Goal: Communication & Community: Participate in discussion

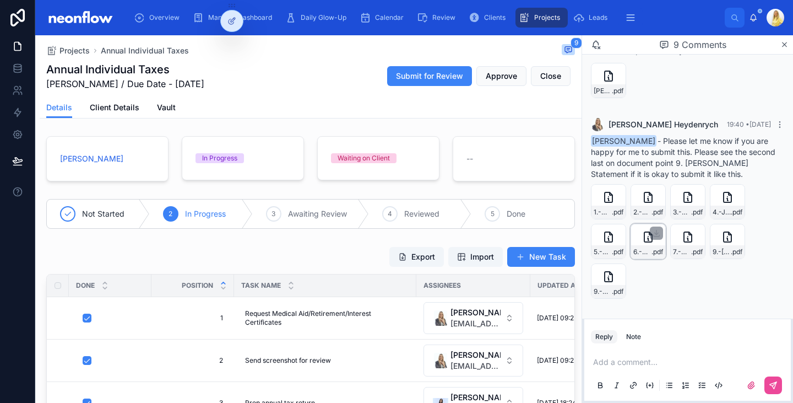
scroll to position [1243, 0]
click at [721, 258] on div "9.-MJ-Lamprecht-Statement .pdf" at bounding box center [727, 241] width 35 height 35
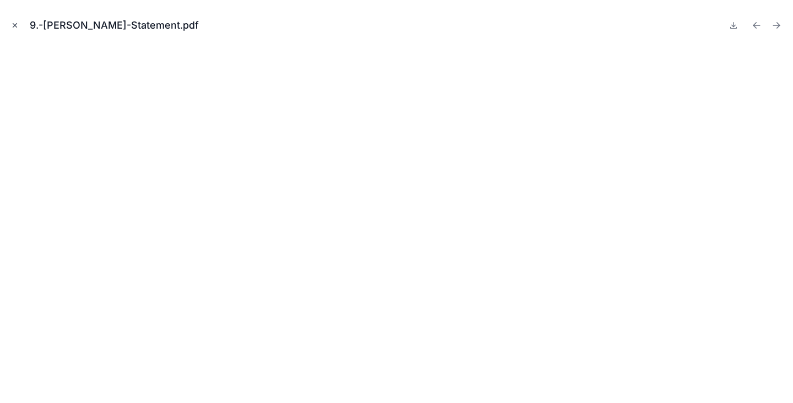
click at [16, 26] on icon "Close modal" at bounding box center [15, 26] width 4 height 4
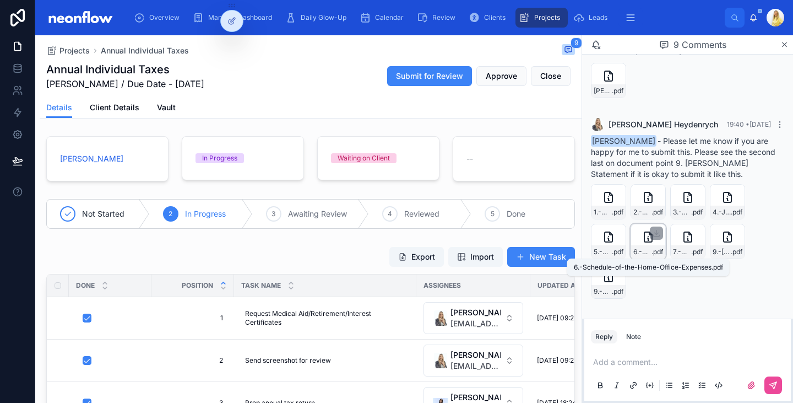
click at [643, 251] on span "6.-Schedule-of-the-Home-Office-Expenses" at bounding box center [642, 251] width 18 height 9
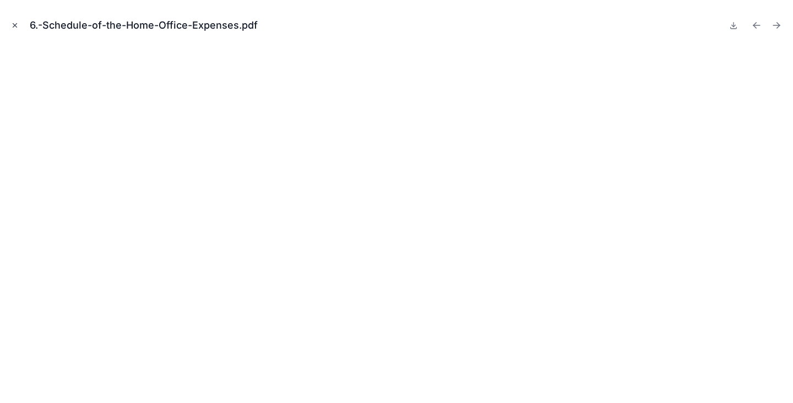
click at [15, 24] on icon "Close modal" at bounding box center [15, 25] width 8 height 8
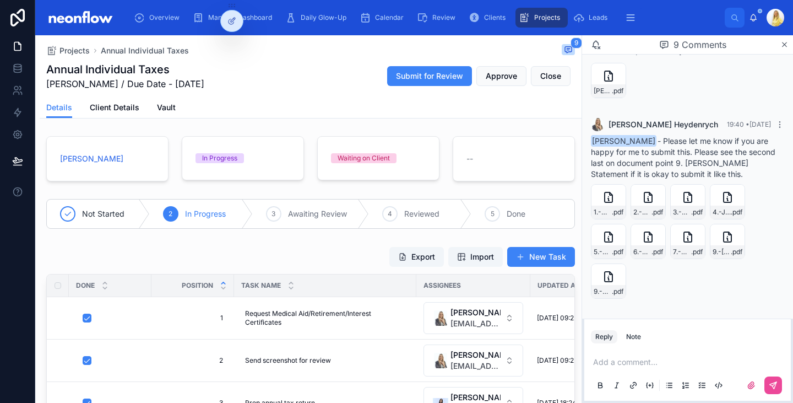
click at [616, 359] on p at bounding box center [689, 361] width 193 height 11
click at [606, 250] on span "5.-House-Plan" at bounding box center [603, 251] width 18 height 9
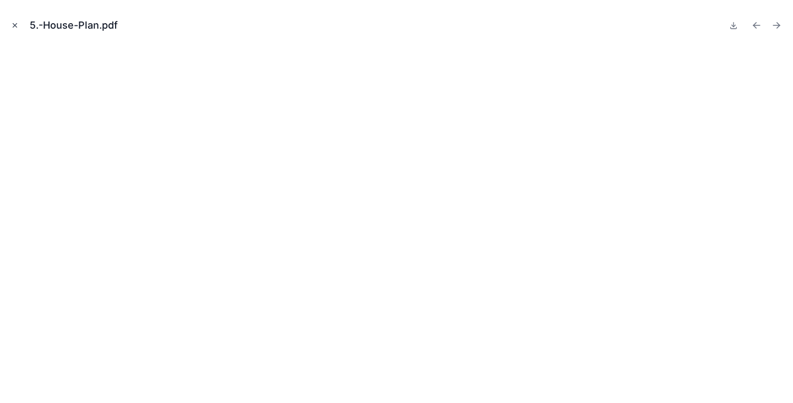
click at [18, 28] on icon "Close modal" at bounding box center [15, 25] width 8 height 8
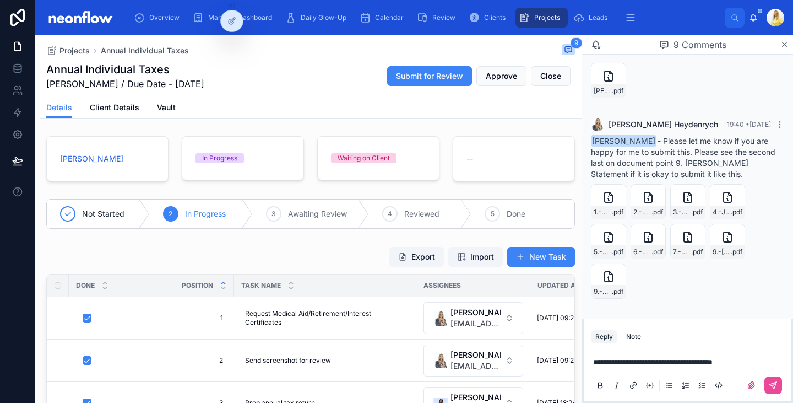
click at [762, 359] on p "**********" at bounding box center [689, 361] width 193 height 11
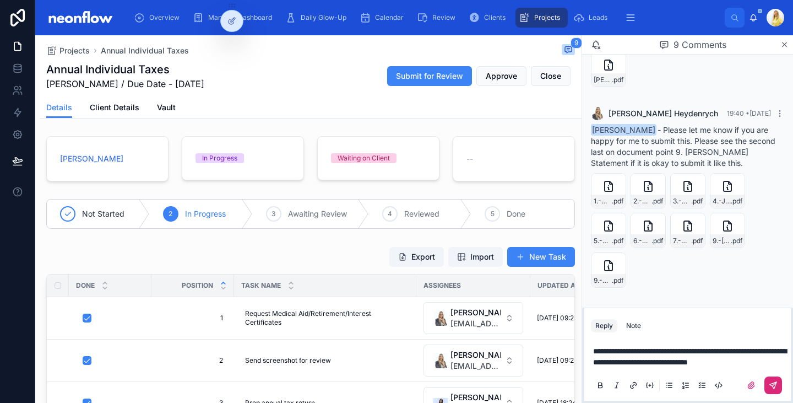
click at [771, 383] on icon at bounding box center [773, 385] width 9 height 9
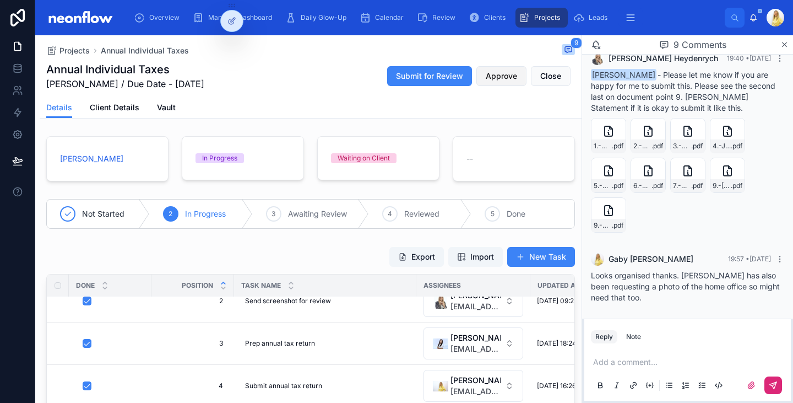
click at [492, 78] on span "Approve" at bounding box center [501, 76] width 31 height 11
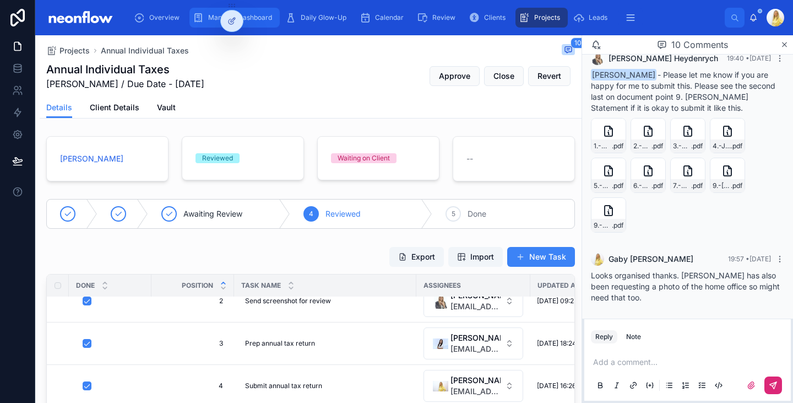
click at [198, 21] on icon "scrollable content" at bounding box center [198, 17] width 11 height 11
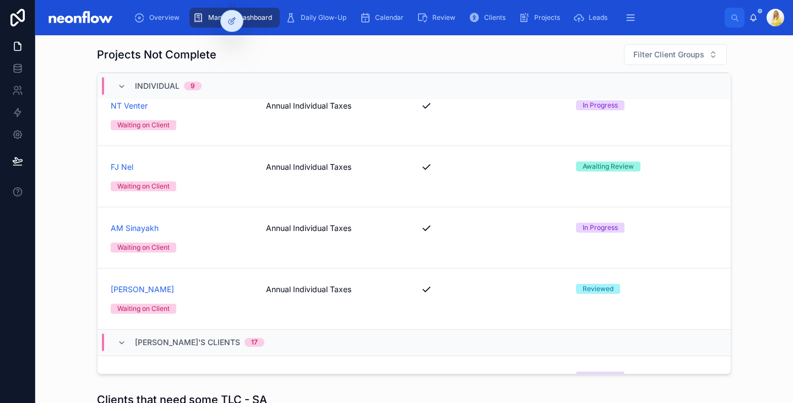
scroll to position [2404, 0]
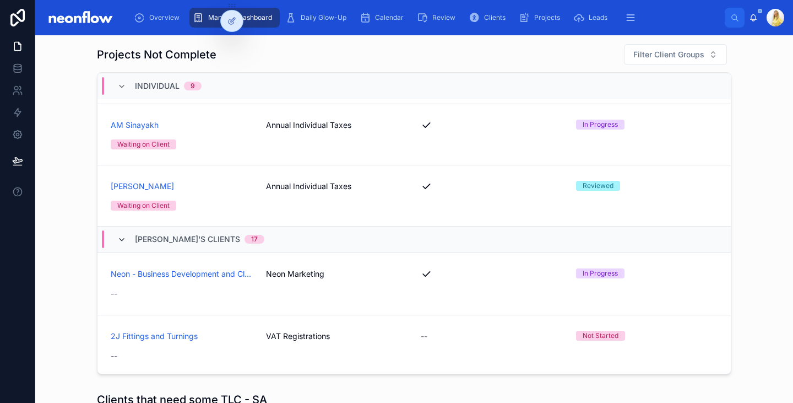
click at [120, 241] on icon at bounding box center [121, 239] width 9 height 9
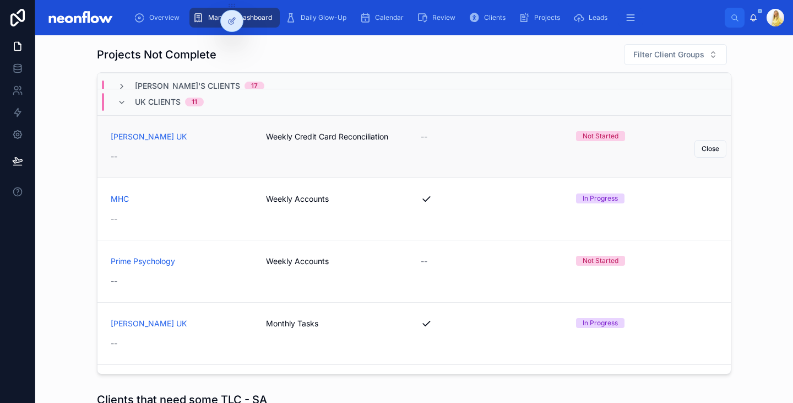
scroll to position [2947, 0]
click at [120, 106] on icon at bounding box center [121, 101] width 9 height 9
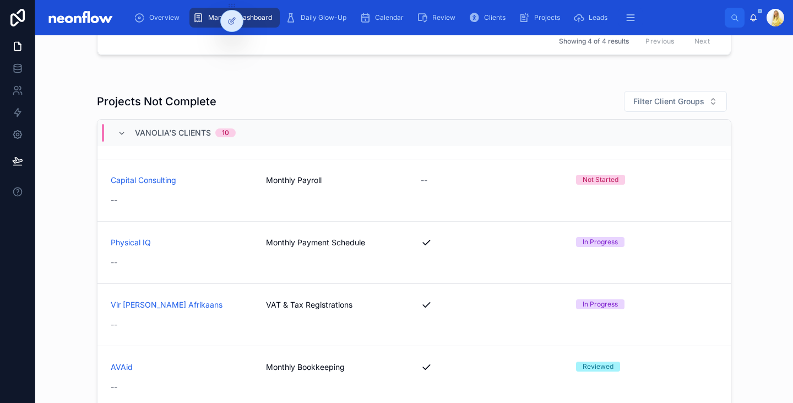
scroll to position [909, 0]
click at [335, 198] on div "Capital Consulting Monthly Payroll -- Not Started --" at bounding box center [414, 190] width 607 height 31
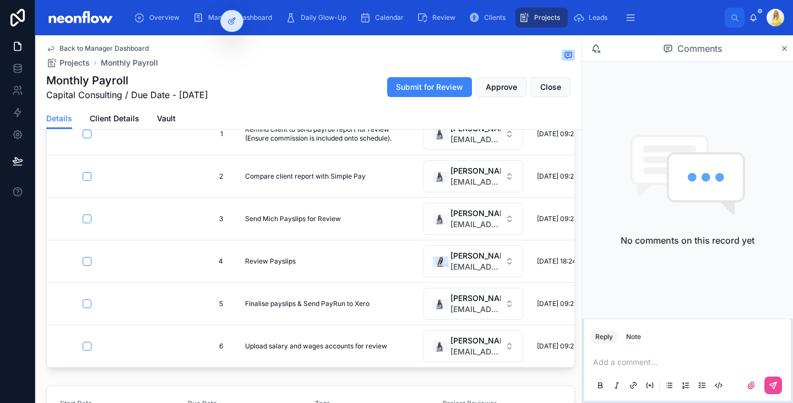
scroll to position [196, 0]
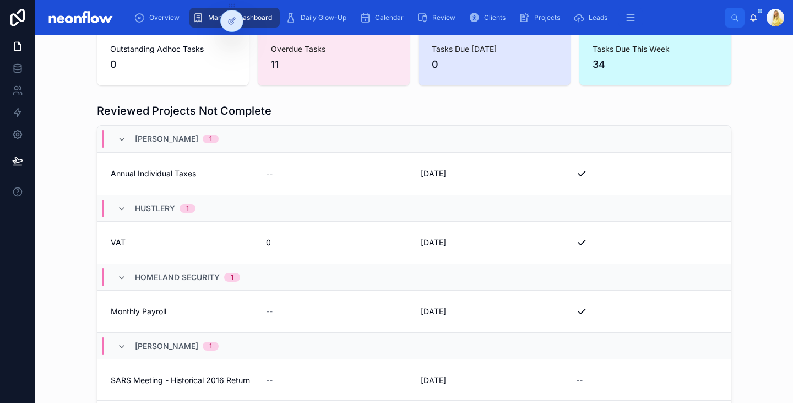
scroll to position [207, 0]
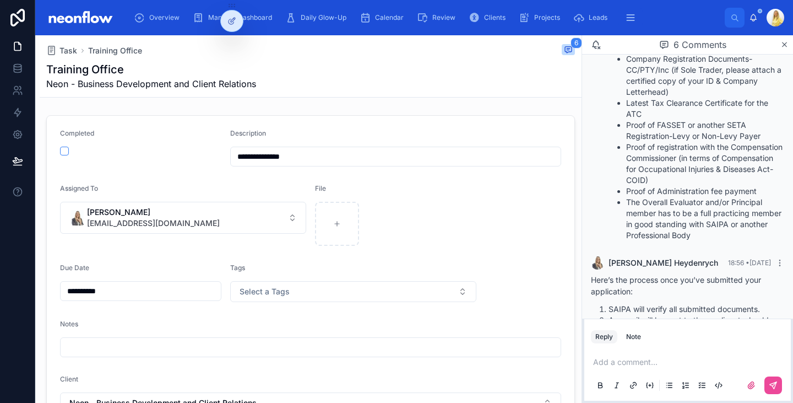
scroll to position [270, 0]
drag, startPoint x: 767, startPoint y: 148, endPoint x: 614, endPoint y: 140, distance: 153.3
click at [614, 140] on ul "Company Registration Documents- CC/PTY/Inc (if Sole Trader, please attach a cer…" at bounding box center [697, 146] width 176 height 187
copy li "Proof of FASSET or another SETA Registration-Levy or Non-Levy Payer"
click at [661, 366] on p at bounding box center [689, 361] width 193 height 11
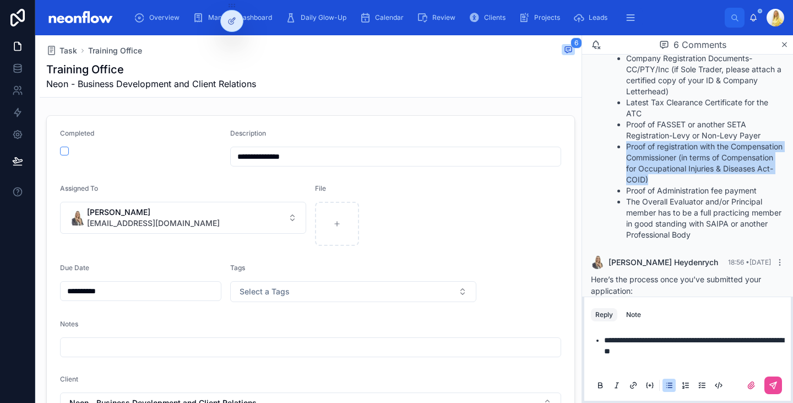
drag, startPoint x: 740, startPoint y: 192, endPoint x: 597, endPoint y: 158, distance: 147.8
click at [597, 158] on ol "Complete the application form online by visiting www.saipa.co.za and logging in…" at bounding box center [687, 102] width 193 height 275
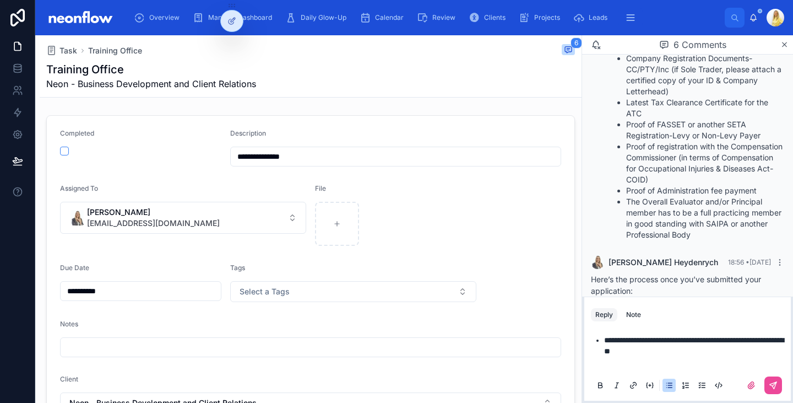
click at [638, 371] on div "**********" at bounding box center [687, 362] width 193 height 68
click at [636, 364] on li "**********" at bounding box center [695, 350] width 182 height 33
click at [775, 383] on icon at bounding box center [775, 384] width 4 height 4
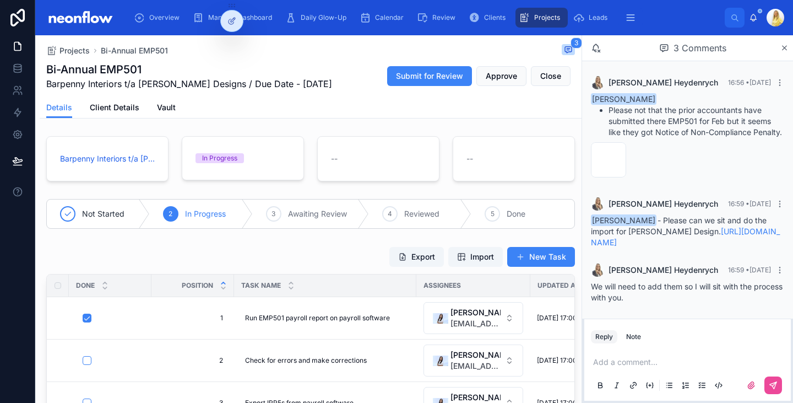
scroll to position [21, 0]
click at [608, 166] on span "image" at bounding box center [602, 170] width 17 height 9
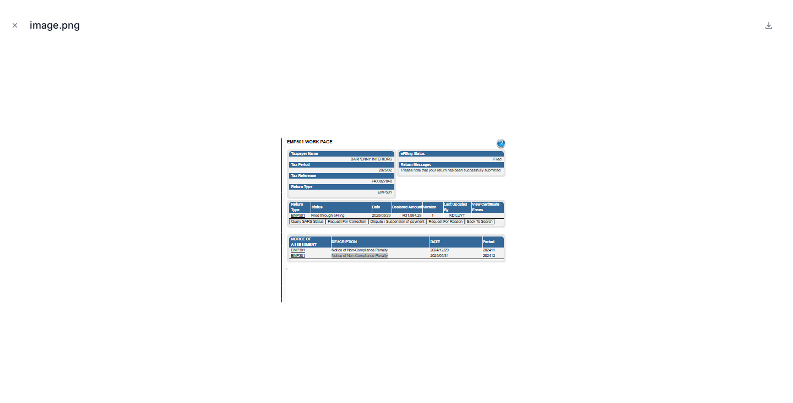
click at [776, 33] on div "image.png" at bounding box center [397, 25] width 776 height 33
click at [17, 23] on icon "Close modal" at bounding box center [15, 25] width 8 height 8
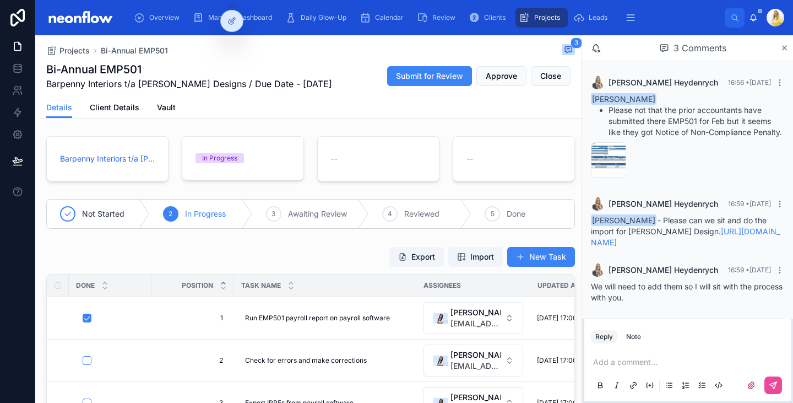
click at [647, 354] on div "Add a comment..." at bounding box center [687, 373] width 193 height 46
click at [643, 363] on p at bounding box center [689, 361] width 193 height 11
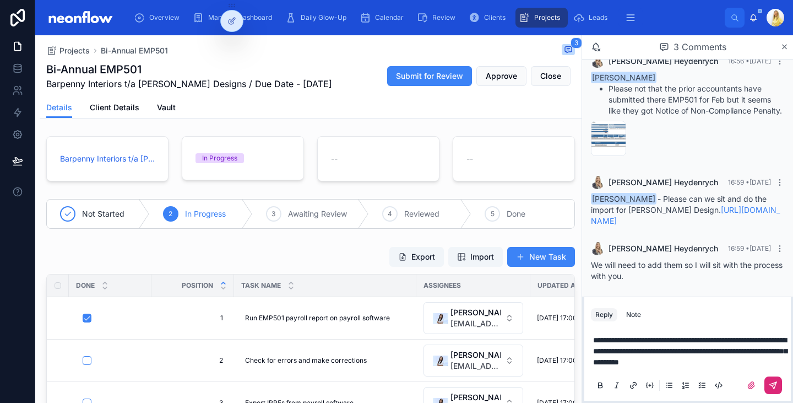
click at [774, 388] on icon at bounding box center [773, 385] width 7 height 7
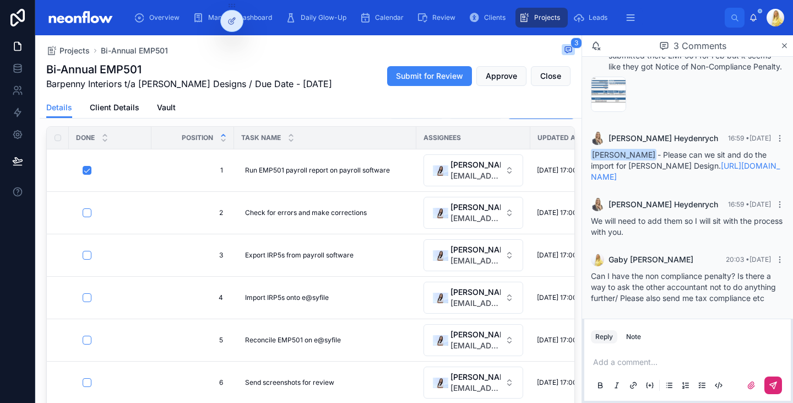
scroll to position [148, 0]
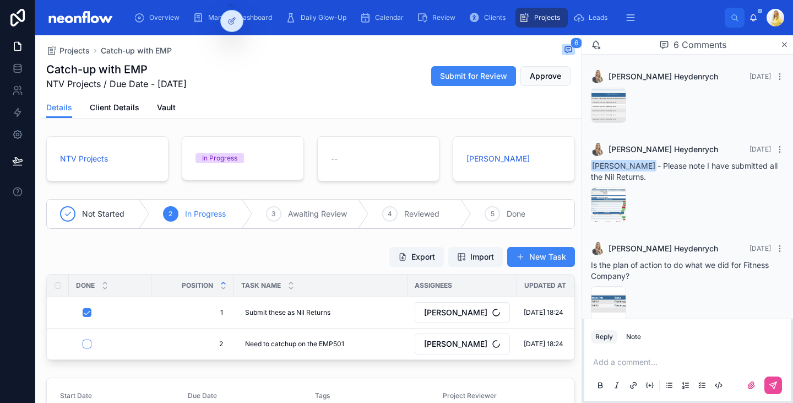
scroll to position [331, 0]
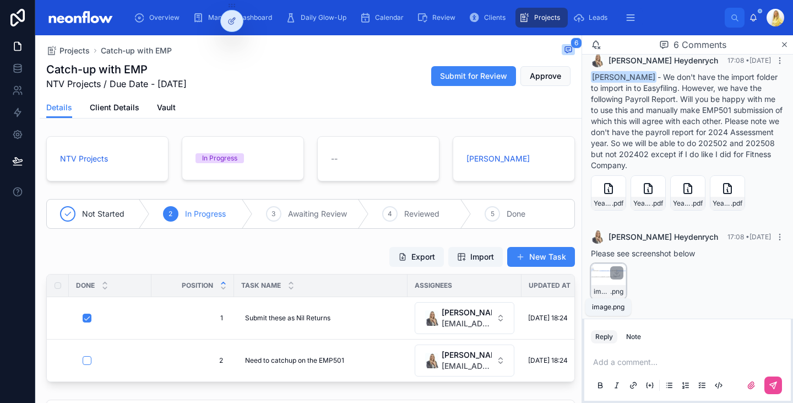
click at [602, 294] on span "image" at bounding box center [602, 291] width 17 height 9
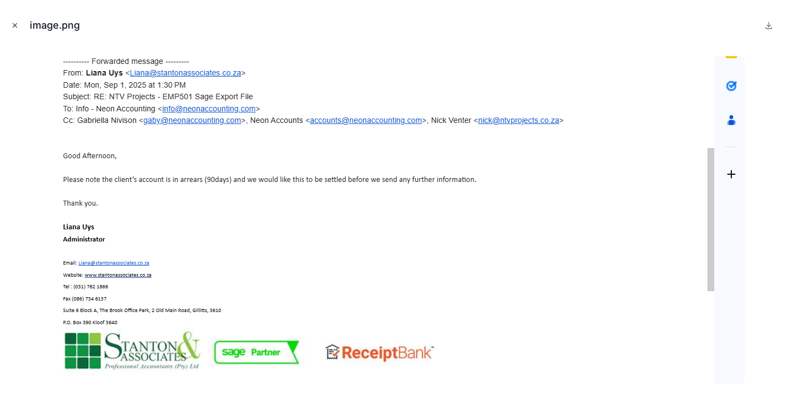
click at [14, 26] on icon "Close modal" at bounding box center [15, 25] width 8 height 8
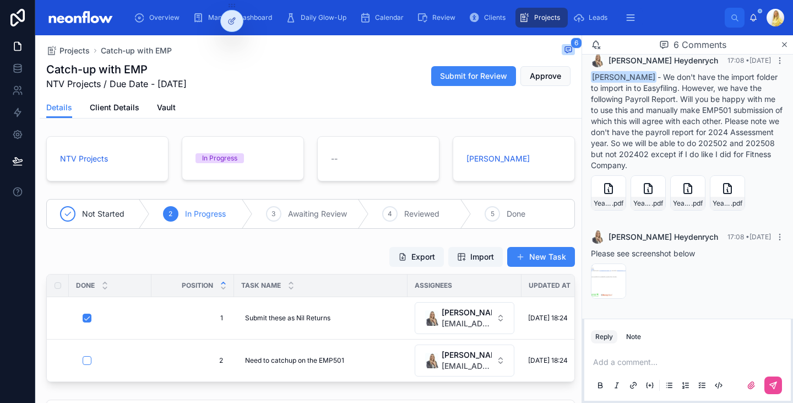
click at [640, 364] on p at bounding box center [689, 361] width 193 height 11
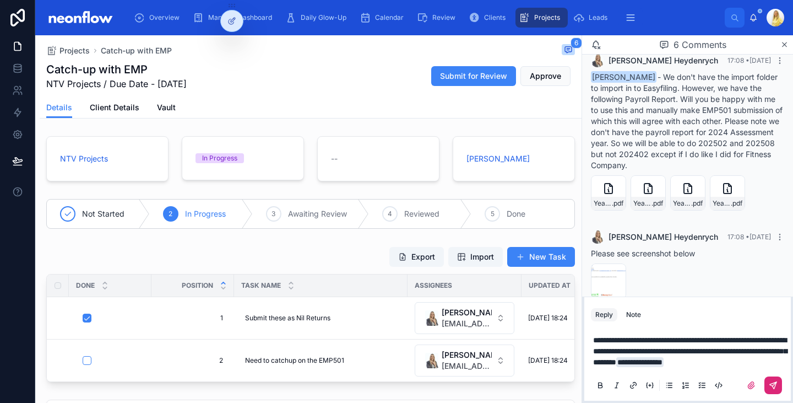
click at [774, 386] on icon at bounding box center [773, 385] width 7 height 7
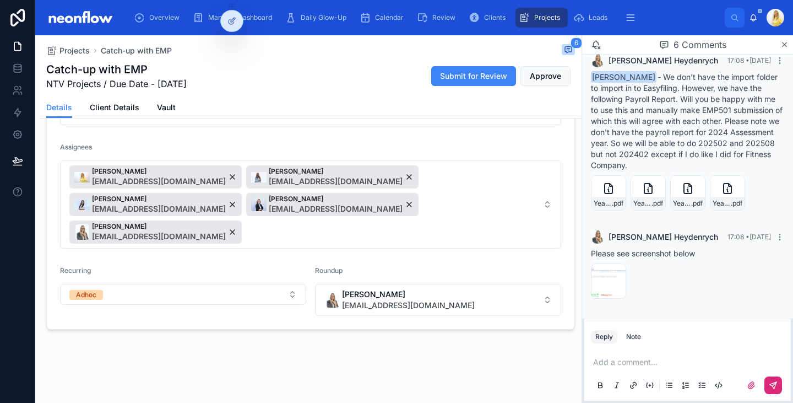
scroll to position [259, 0]
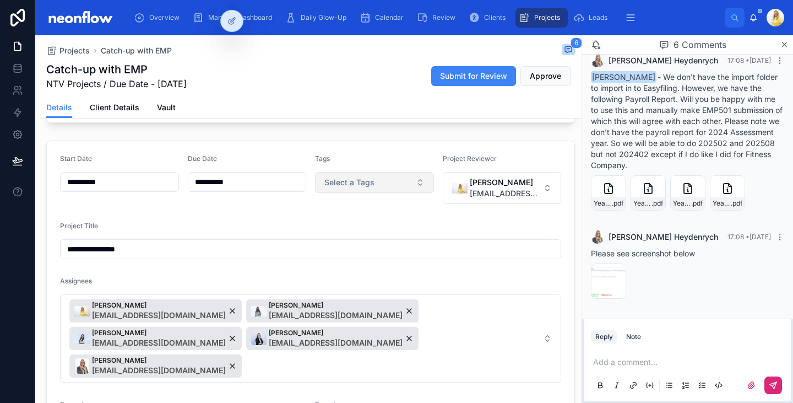
click at [373, 183] on button "Select a Tags" at bounding box center [374, 182] width 119 height 21
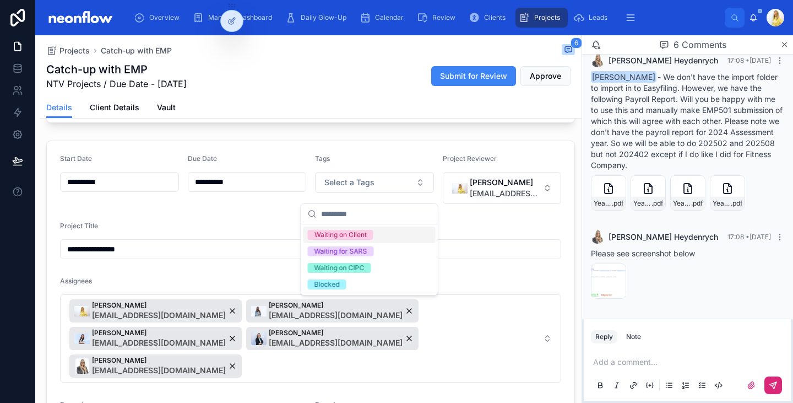
click at [263, 227] on form "**********" at bounding box center [311, 302] width 528 height 322
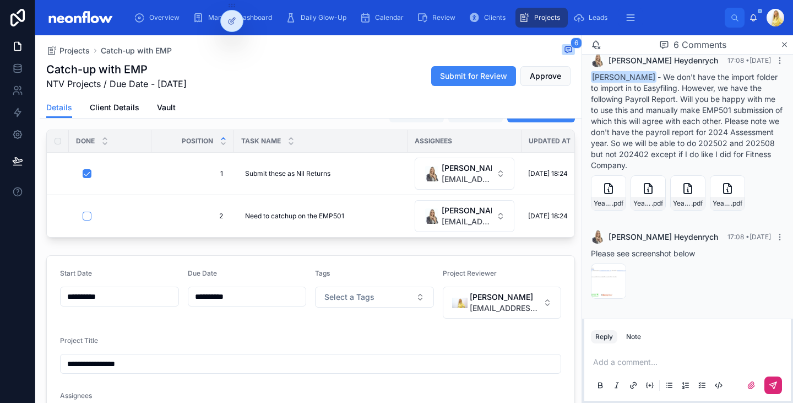
scroll to position [0, 0]
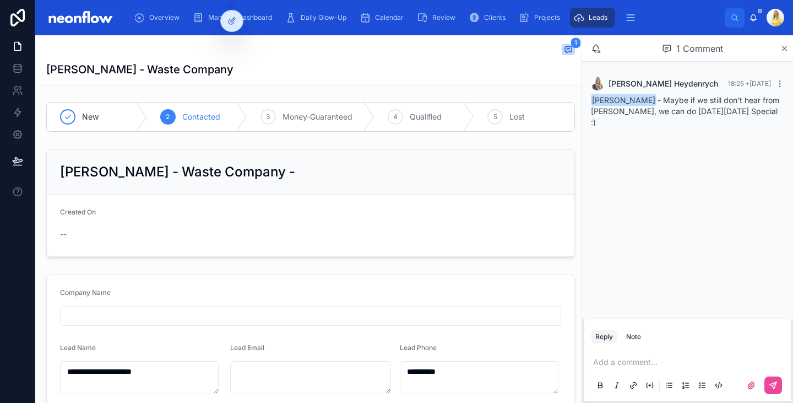
click at [649, 360] on p at bounding box center [689, 361] width 193 height 11
click at [781, 389] on button at bounding box center [774, 385] width 18 height 18
